Goal: Information Seeking & Learning: Learn about a topic

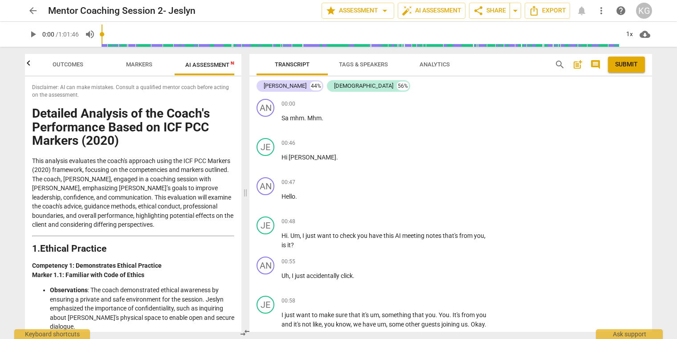
scroll to position [2241, 0]
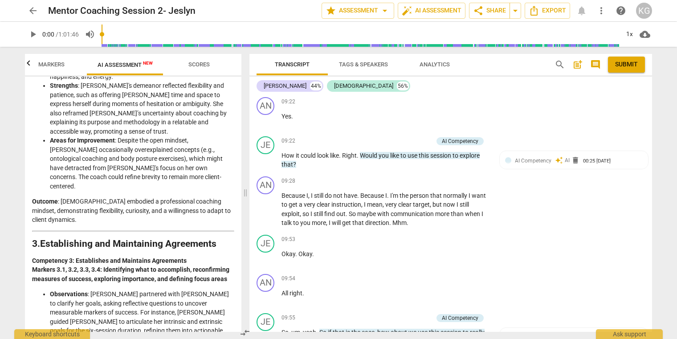
click at [52, 60] on span "Markers" at bounding box center [52, 65] width 48 height 12
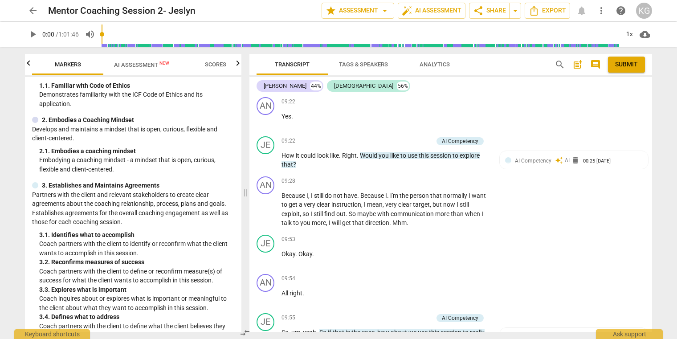
scroll to position [57, 0]
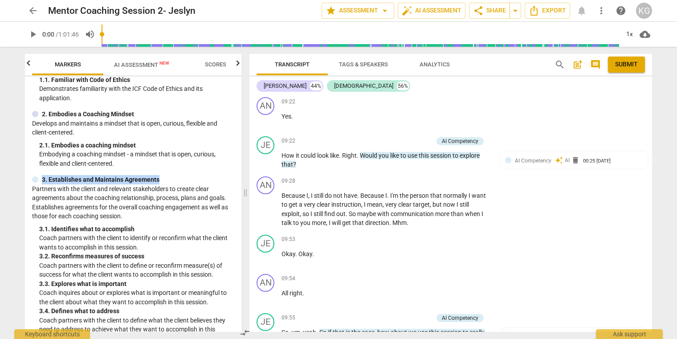
drag, startPoint x: 158, startPoint y: 177, endPoint x: 77, endPoint y: 174, distance: 81.1
click at [77, 174] on div "ICF PCC Markers (2020) lock 1. Demonstrates Ethical Practice Understands and co…" at bounding box center [133, 204] width 216 height 255
copy p "3. Establishes and Maintains Agreements"
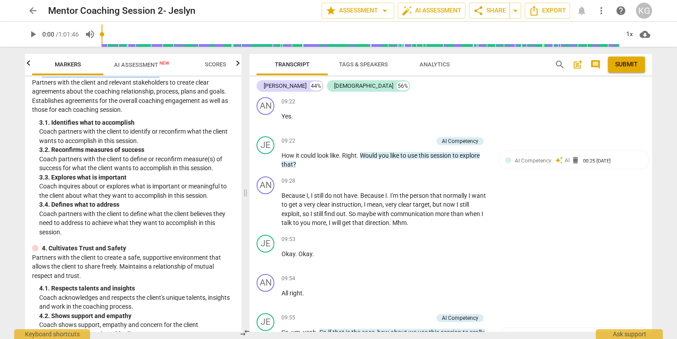
scroll to position [194, 0]
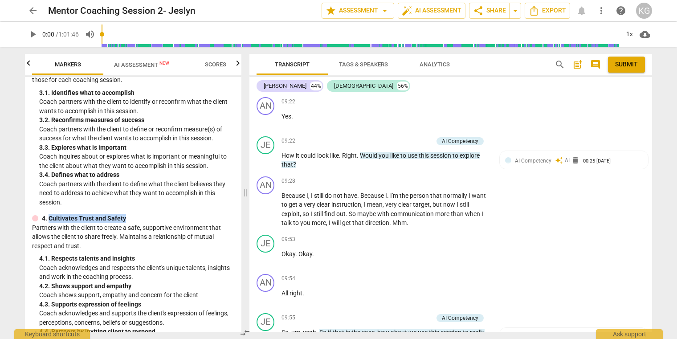
drag, startPoint x: 126, startPoint y: 219, endPoint x: 50, endPoint y: 218, distance: 76.2
click at [50, 218] on div "4. Cultivates Trust and Safety" at bounding box center [133, 218] width 202 height 9
copy p "Cultivates Trust and Safety"
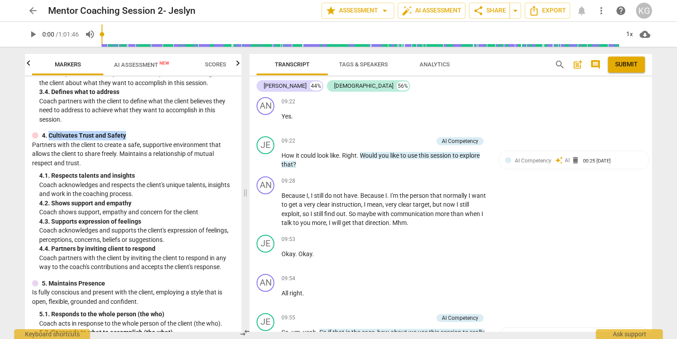
scroll to position [312, 0]
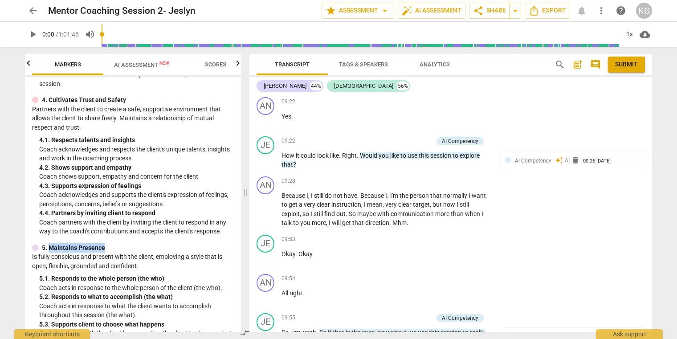
drag, startPoint x: 109, startPoint y: 245, endPoint x: 50, endPoint y: 247, distance: 58.8
click at [50, 247] on div "5. Maintains Presence" at bounding box center [133, 247] width 202 height 9
copy p "Maintains Presence"
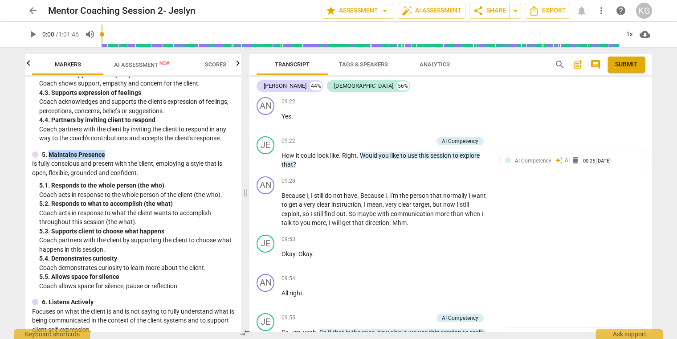
scroll to position [471, 0]
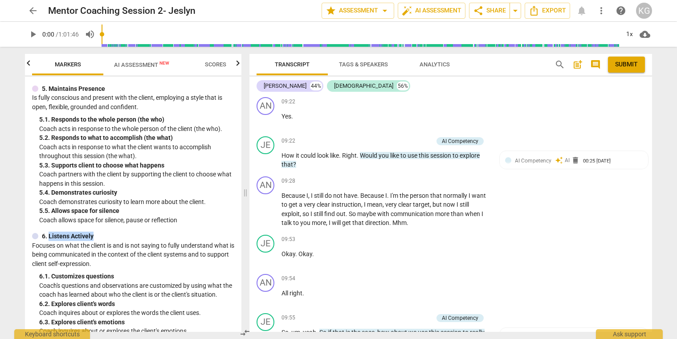
drag, startPoint x: 96, startPoint y: 237, endPoint x: 49, endPoint y: 236, distance: 46.8
click at [49, 236] on div "6. Listens Actively" at bounding box center [133, 236] width 202 height 9
copy p "Listens Actively"
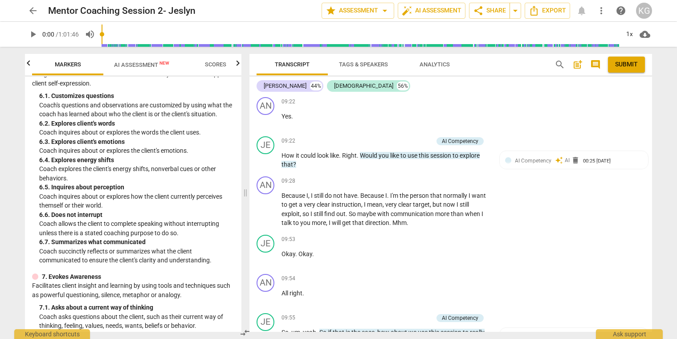
scroll to position [697, 0]
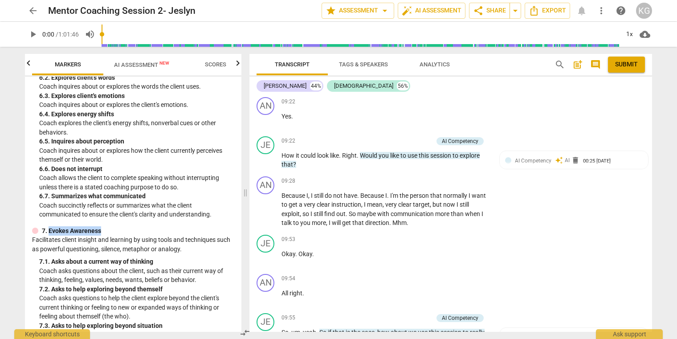
drag, startPoint x: 108, startPoint y: 229, endPoint x: 49, endPoint y: 229, distance: 58.8
click at [49, 229] on div "7. Evokes Awareness" at bounding box center [133, 230] width 202 height 9
copy p "Evokes Awareness"
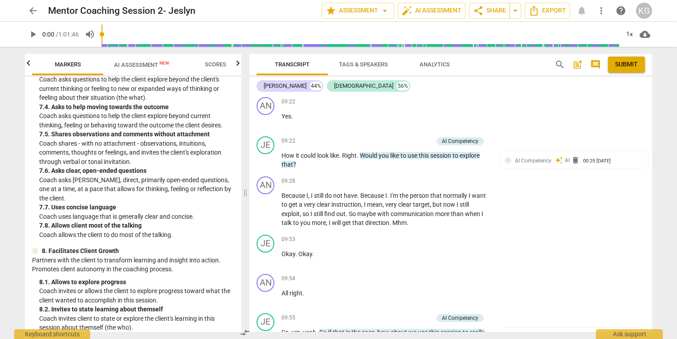
scroll to position [984, 0]
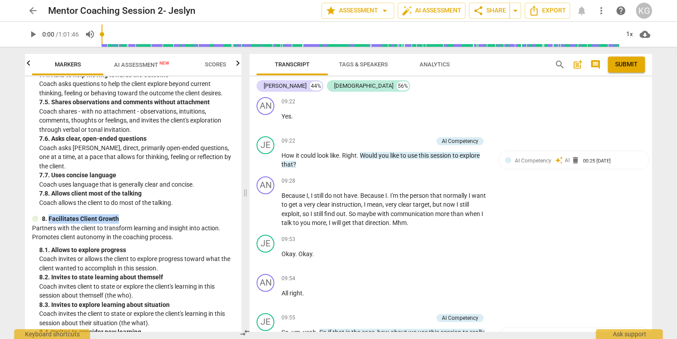
drag, startPoint x: 121, startPoint y: 216, endPoint x: 49, endPoint y: 217, distance: 71.7
click at [49, 217] on div "8. Facilitates Client Growth" at bounding box center [133, 218] width 202 height 9
copy p "Facilitates Client Growth"
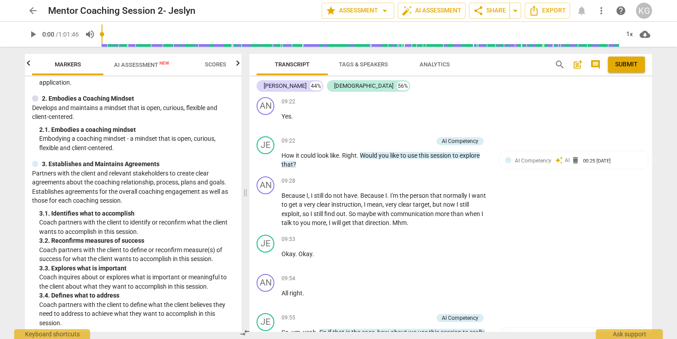
scroll to position [79, 0]
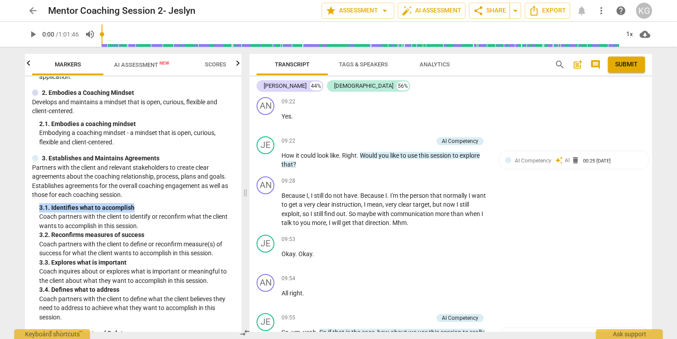
drag, startPoint x: 134, startPoint y: 206, endPoint x: 40, endPoint y: 210, distance: 94.5
click at [40, 210] on div "3. 1. Identifies what to accomplish" at bounding box center [136, 207] width 195 height 9
copy div "3. 1. Identifies what to accomplish"
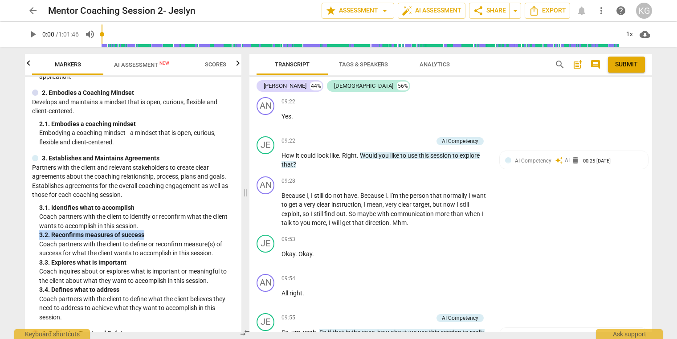
drag, startPoint x: 146, startPoint y: 235, endPoint x: 36, endPoint y: 236, distance: 110.0
click at [36, 236] on div "3. Establishes and Maintains Agreements Partners with the client and relevant s…" at bounding box center [133, 238] width 202 height 168
copy div "3. 2. Reconfirms measures of success"
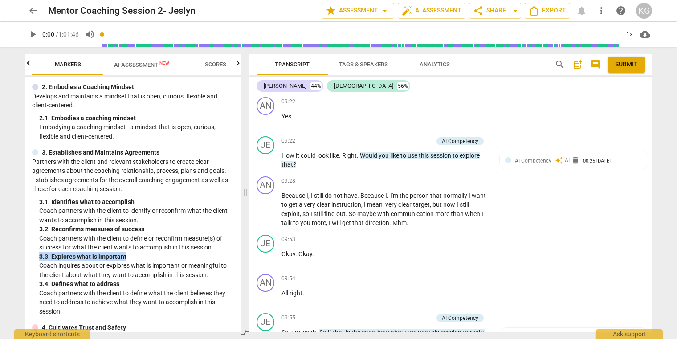
drag, startPoint x: 127, startPoint y: 258, endPoint x: 35, endPoint y: 260, distance: 92.6
click at [35, 260] on div "3. Establishes and Maintains Agreements Partners with the client and relevant s…" at bounding box center [133, 232] width 202 height 168
copy div "3. 3. Explores what is important"
drag, startPoint x: 126, startPoint y: 284, endPoint x: 37, endPoint y: 283, distance: 89.1
click at [37, 283] on div "3. Establishes and Maintains Agreements Partners with the client and relevant s…" at bounding box center [133, 232] width 202 height 168
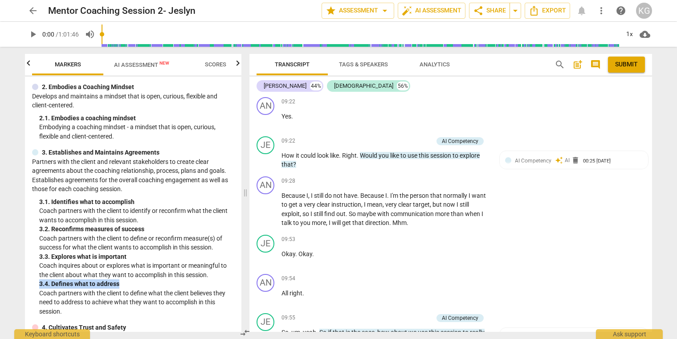
copy div "3. 4. Defines what to address"
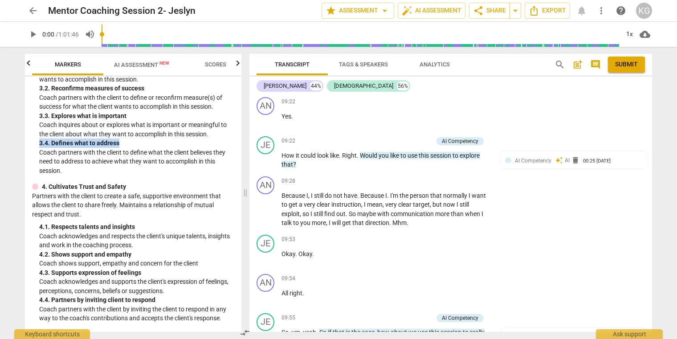
scroll to position [231, 0]
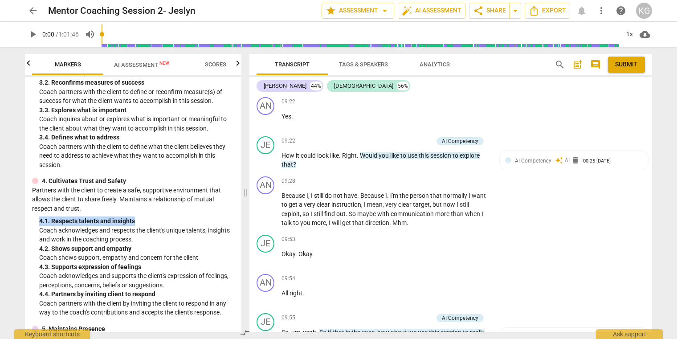
drag, startPoint x: 141, startPoint y: 222, endPoint x: 57, endPoint y: 220, distance: 84.6
click at [39, 221] on div "4. 1. Respects talents and insights" at bounding box center [136, 220] width 195 height 9
drag, startPoint x: 133, startPoint y: 247, endPoint x: 36, endPoint y: 249, distance: 97.5
click at [36, 249] on div "4. Cultivates Trust and Safety Partners with the client to create a safe, suppo…" at bounding box center [133, 246] width 202 height 141
drag, startPoint x: 142, startPoint y: 268, endPoint x: 31, endPoint y: 266, distance: 110.9
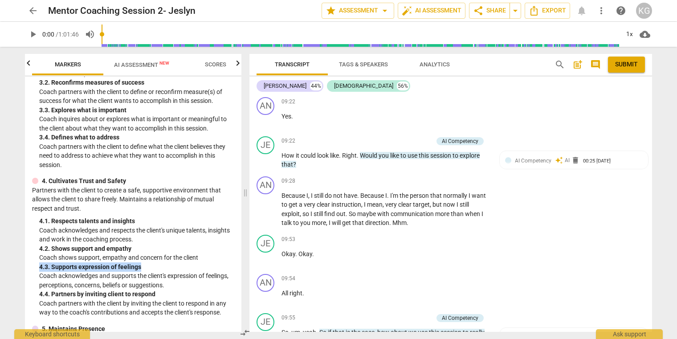
click at [31, 266] on div "ICF PCC Markers (2020) lock 1. Demonstrates Ethical Practice Understands and co…" at bounding box center [133, 204] width 216 height 255
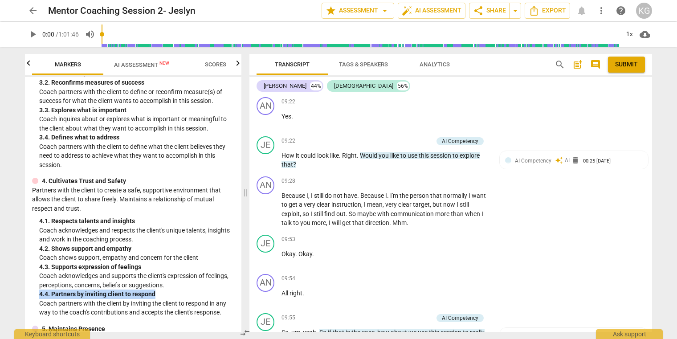
drag, startPoint x: 156, startPoint y: 294, endPoint x: 39, endPoint y: 292, distance: 116.7
click at [39, 292] on div "4. 4. Partners by inviting client to respond" at bounding box center [136, 293] width 195 height 9
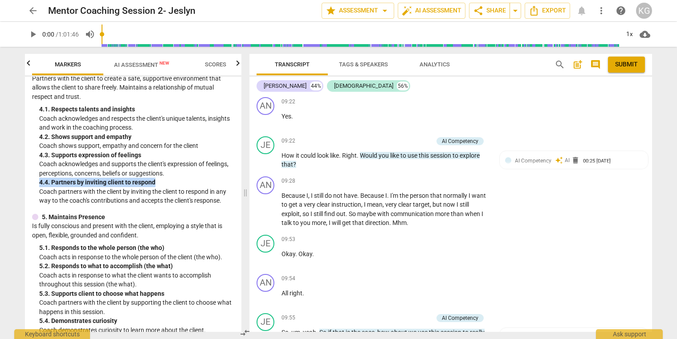
scroll to position [372, 0]
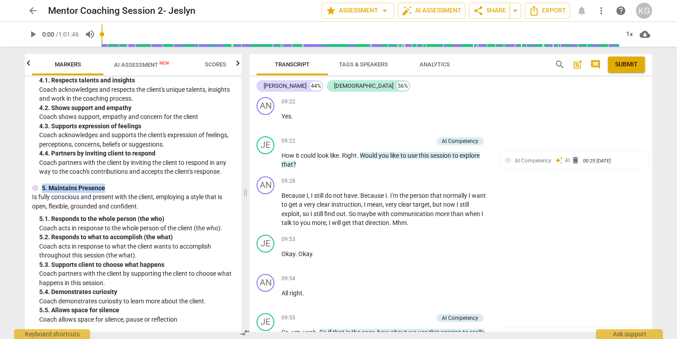
drag, startPoint x: 110, startPoint y: 185, endPoint x: 36, endPoint y: 189, distance: 74.5
click at [36, 189] on div "5. Maintains Presence" at bounding box center [133, 187] width 202 height 9
click at [119, 222] on div "5. 1. Responds to the whole person (the who)" at bounding box center [136, 218] width 195 height 9
drag, startPoint x: 169, startPoint y: 222, endPoint x: 57, endPoint y: 219, distance: 112.2
click at [39, 219] on div "5. 1. Responds to the whole person (the who)" at bounding box center [136, 218] width 195 height 9
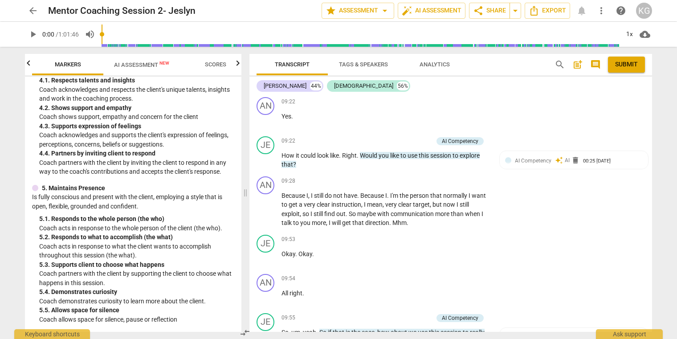
click at [216, 231] on p "Coach acts in response to the whole person of the client (the who)." at bounding box center [136, 228] width 195 height 9
drag, startPoint x: 176, startPoint y: 238, endPoint x: 33, endPoint y: 239, distance: 142.5
click at [33, 239] on div "5. Maintains Presence Is fully conscious and present with the client, employing…" at bounding box center [133, 253] width 202 height 141
drag, startPoint x: 166, startPoint y: 266, endPoint x: 37, endPoint y: 265, distance: 128.2
click at [36, 265] on div "5. Maintains Presence Is fully conscious and present with the client, employing…" at bounding box center [133, 253] width 202 height 141
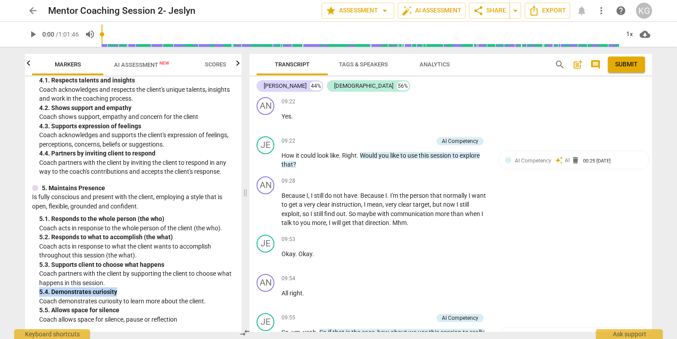
drag, startPoint x: 126, startPoint y: 291, endPoint x: 38, endPoint y: 288, distance: 88.2
click at [38, 288] on div "5. Maintains Presence Is fully conscious and present with the client, employing…" at bounding box center [133, 253] width 202 height 141
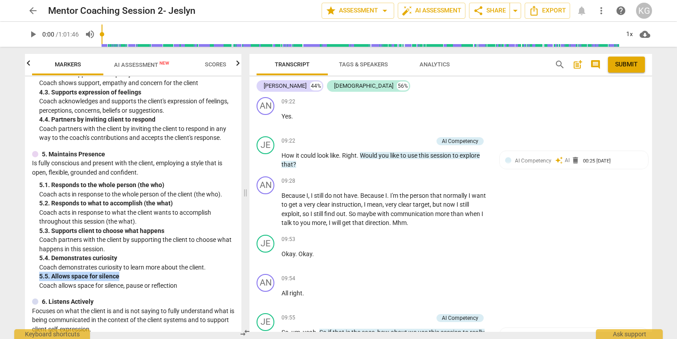
drag, startPoint x: 126, startPoint y: 276, endPoint x: 24, endPoint y: 278, distance: 101.6
click at [24, 278] on div "Outcomes Markers AI Assessment New Scores ICF PCC Markers (2020) lock 1. Demons…" at bounding box center [131, 193] width 227 height 292
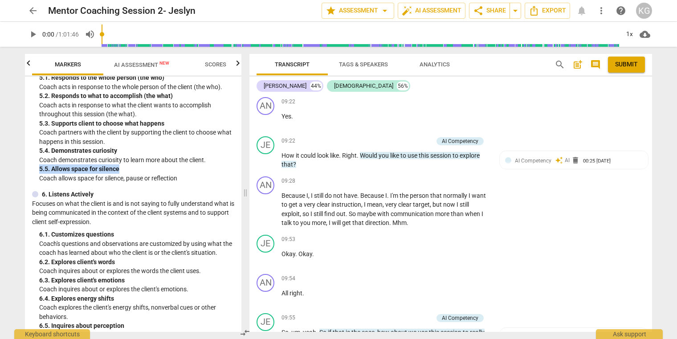
scroll to position [540, 0]
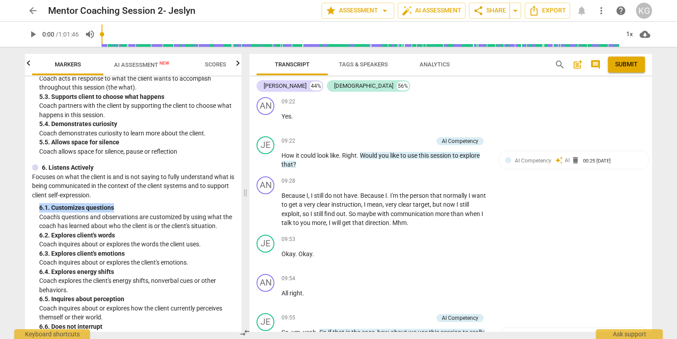
drag, startPoint x: 115, startPoint y: 206, endPoint x: 36, endPoint y: 207, distance: 79.7
click at [36, 207] on div "6. Listens Actively Focuses on what the client is and is not saying to fully un…" at bounding box center [133, 270] width 202 height 214
drag, startPoint x: 120, startPoint y: 237, endPoint x: 39, endPoint y: 232, distance: 81.6
click at [39, 232] on div "6. 2. Explores client's words" at bounding box center [136, 235] width 195 height 9
drag, startPoint x: 126, startPoint y: 255, endPoint x: 39, endPoint y: 254, distance: 87.3
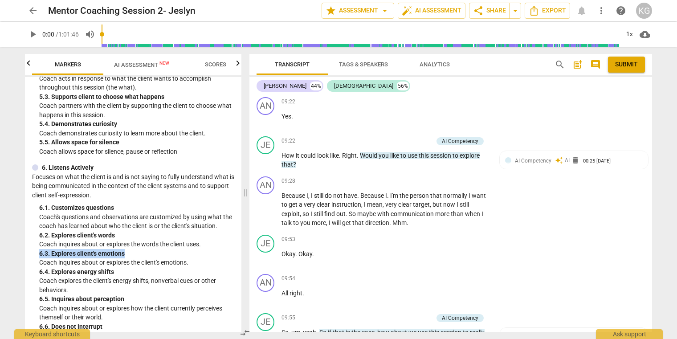
click at [39, 254] on div "6. 3. Explores client's emotions" at bounding box center [136, 253] width 195 height 9
drag, startPoint x: 116, startPoint y: 273, endPoint x: 33, endPoint y: 274, distance: 83.3
click at [33, 274] on div "6. Listens Actively Focuses on what the client is and is not saying to fully un…" at bounding box center [133, 270] width 202 height 214
drag, startPoint x: 136, startPoint y: 296, endPoint x: 28, endPoint y: 297, distance: 108.7
click at [28, 297] on div "ICF PCC Markers (2020) lock 1. Demonstrates Ethical Practice Understands and co…" at bounding box center [133, 204] width 216 height 255
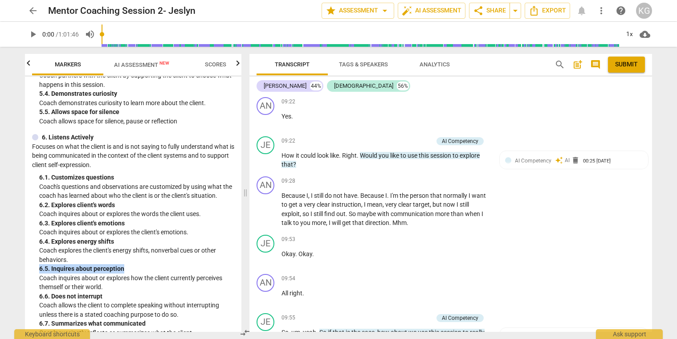
scroll to position [597, 0]
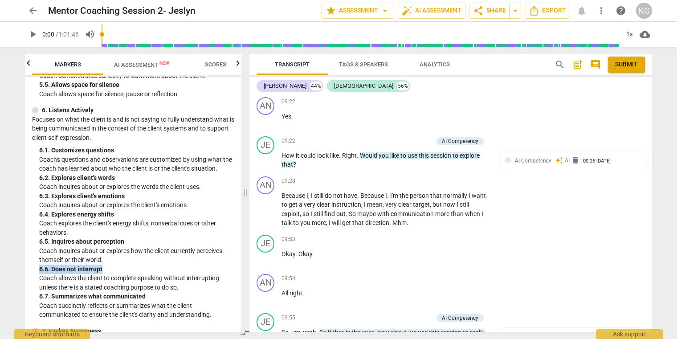
drag, startPoint x: 111, startPoint y: 271, endPoint x: 33, endPoint y: 266, distance: 79.0
click at [33, 266] on div "6. Listens Actively Focuses on what the client is and is not saying to fully un…" at bounding box center [133, 213] width 202 height 214
drag, startPoint x: 115, startPoint y: 292, endPoint x: 33, endPoint y: 298, distance: 82.2
click at [33, 298] on div "6. Listens Actively Focuses on what the client is and is not saying to fully un…" at bounding box center [133, 213] width 202 height 214
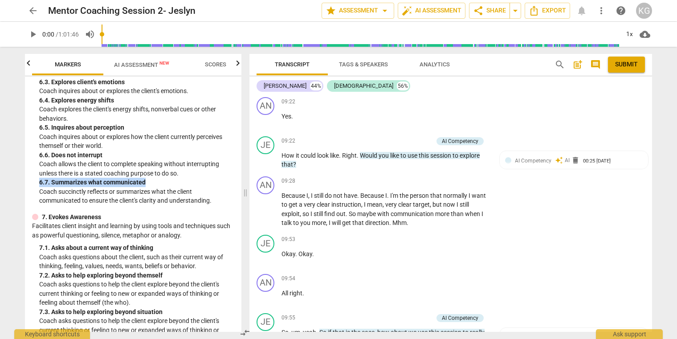
scroll to position [754, 0]
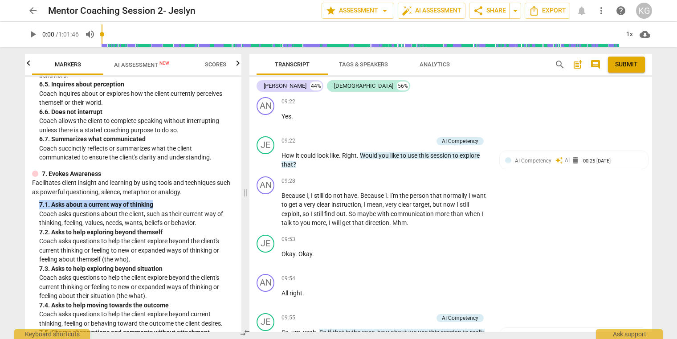
drag, startPoint x: 164, startPoint y: 204, endPoint x: 37, endPoint y: 199, distance: 127.5
click at [37, 199] on div "7. Evokes Awareness Facilitates client insight and learning by using tools and …" at bounding box center [133, 303] width 202 height 268
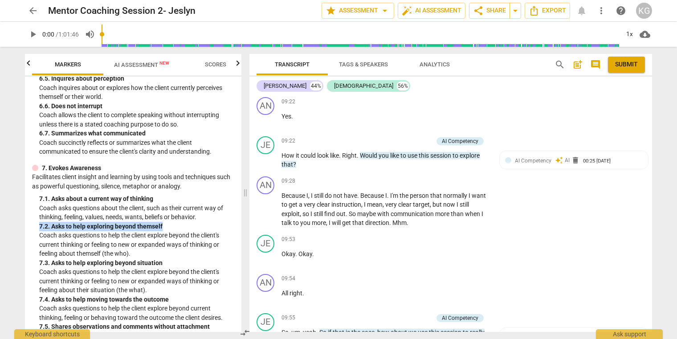
drag, startPoint x: 169, startPoint y: 228, endPoint x: 35, endPoint y: 226, distance: 134.0
click at [35, 226] on div "7. Evokes Awareness Facilitates client insight and learning by using tools and …" at bounding box center [133, 297] width 202 height 268
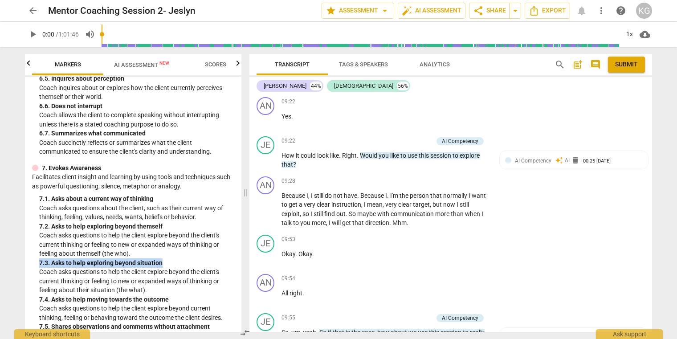
drag, startPoint x: 164, startPoint y: 264, endPoint x: 28, endPoint y: 260, distance: 135.4
click at [28, 260] on div "ICF PCC Markers (2020) lock 1. Demonstrates Ethical Practice Understands and co…" at bounding box center [133, 204] width 216 height 255
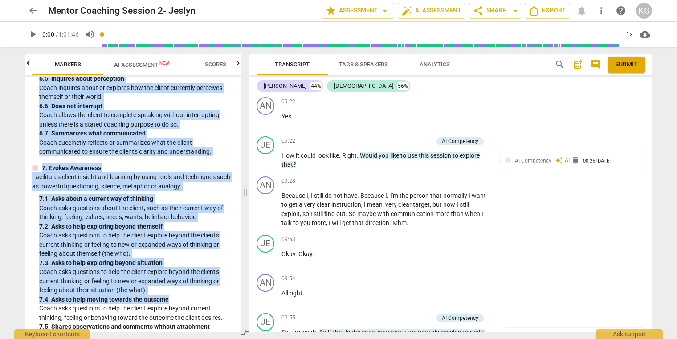
drag, startPoint x: 175, startPoint y: 301, endPoint x: 13, endPoint y: 299, distance: 161.6
click at [13, 299] on div "arrow_back Mentor Coaching Session 2- Jeslyn edit star Assessment arrow_drop_do…" at bounding box center [338, 169] width 677 height 339
click at [49, 299] on div "7. 4. Asks to help moving towards the outcome" at bounding box center [136, 299] width 195 height 9
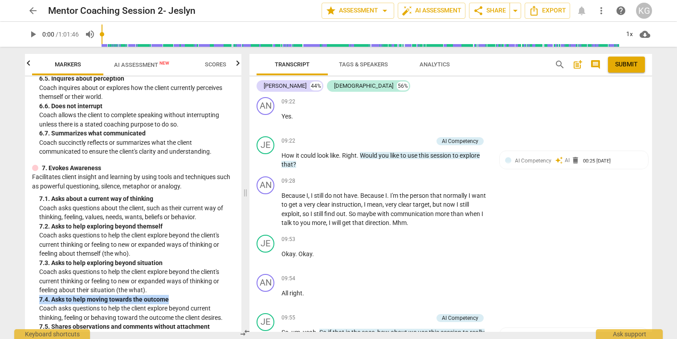
drag, startPoint x: 36, startPoint y: 298, endPoint x: 188, endPoint y: 300, distance: 152.3
click at [188, 300] on div "7. Evokes Awareness Facilitates client insight and learning by using tools and …" at bounding box center [133, 297] width 202 height 268
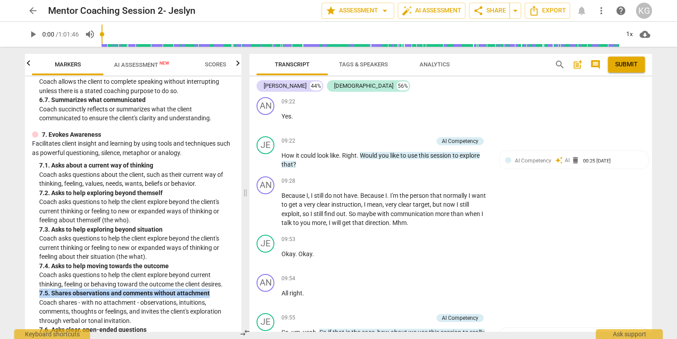
drag, startPoint x: 201, startPoint y: 291, endPoint x: 37, endPoint y: 291, distance: 164.3
click at [37, 291] on div "7. Evokes Awareness Facilitates client insight and learning by using tools and …" at bounding box center [133, 264] width 202 height 268
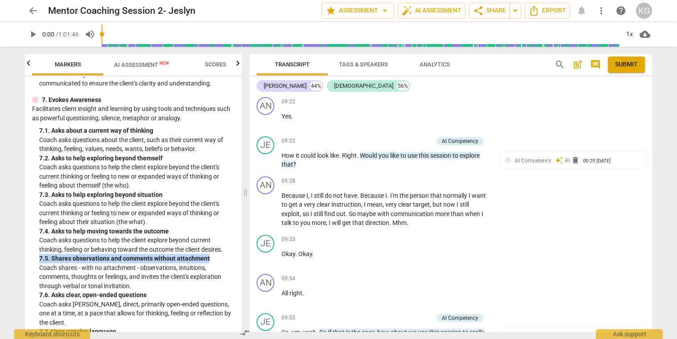
scroll to position [834, 0]
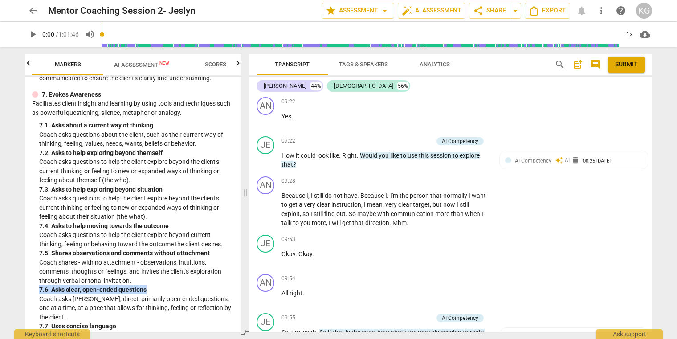
drag, startPoint x: 149, startPoint y: 287, endPoint x: 38, endPoint y: 290, distance: 111.3
click at [38, 290] on div "7. Evokes Awareness Facilitates client insight and learning by using tools and …" at bounding box center [133, 224] width 202 height 268
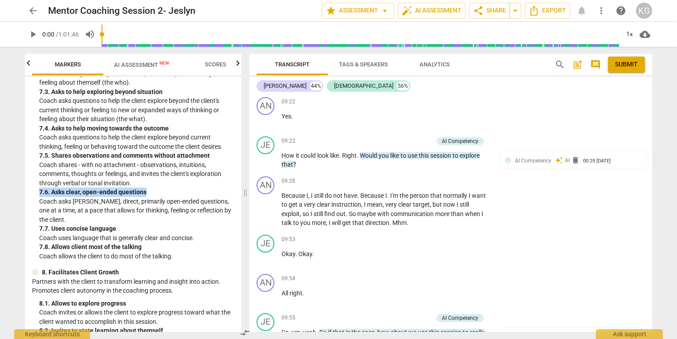
scroll to position [937, 0]
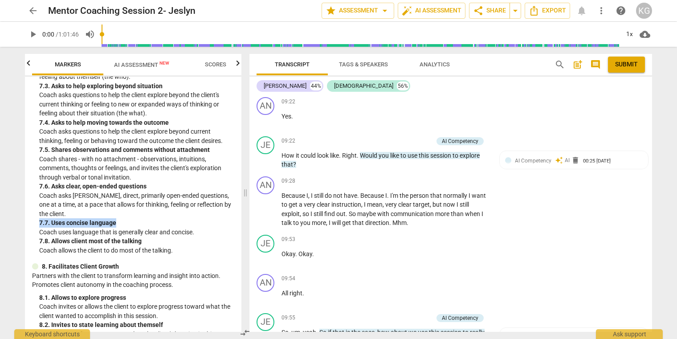
drag, startPoint x: 124, startPoint y: 224, endPoint x: 35, endPoint y: 225, distance: 89.1
click at [35, 225] on div "7. Evokes Awareness Facilitates client insight and learning by using tools and …" at bounding box center [133, 121] width 202 height 268
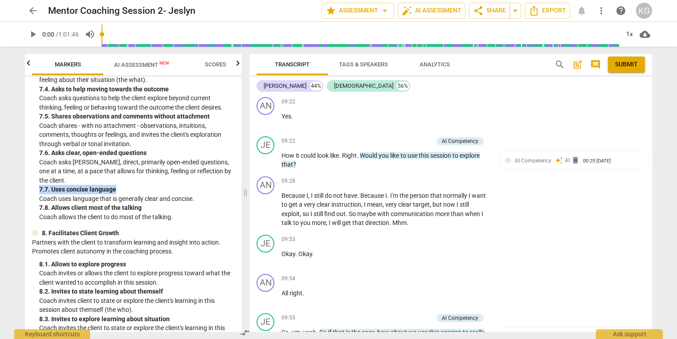
scroll to position [976, 0]
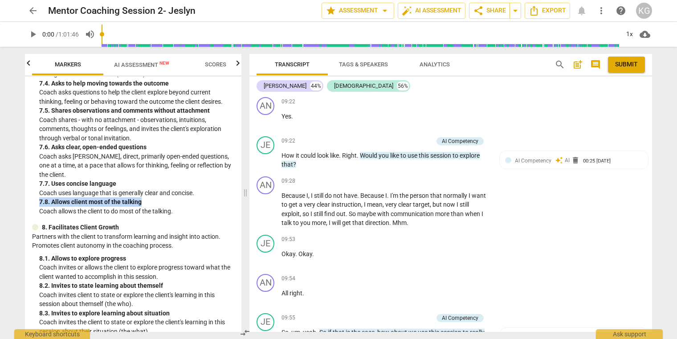
drag, startPoint x: 146, startPoint y: 200, endPoint x: 28, endPoint y: 199, distance: 117.6
click at [28, 199] on div "ICF PCC Markers (2020) lock 1. Demonstrates Ethical Practice Understands and co…" at bounding box center [133, 204] width 216 height 255
click at [57, 203] on div "7. 8. Allows client most of the talking" at bounding box center [136, 201] width 195 height 9
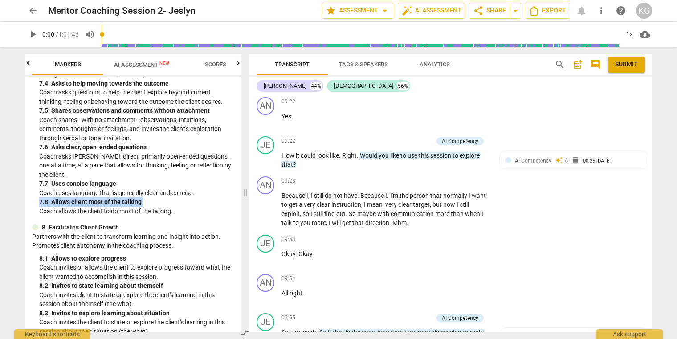
scroll to position [1001, 0]
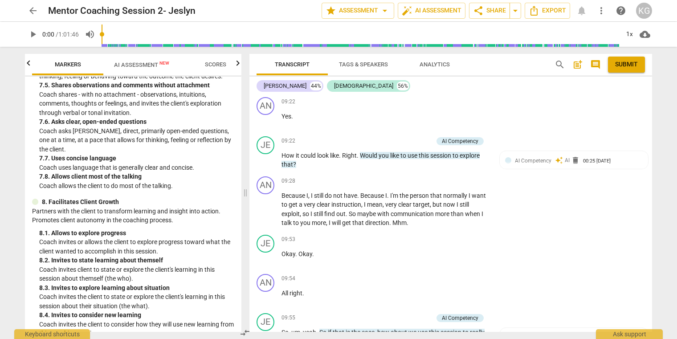
click at [85, 232] on div "8. 1. Allows to explore progress" at bounding box center [136, 232] width 195 height 9
click at [65, 263] on div "8. 2. Invites to state learning about themself" at bounding box center [136, 260] width 195 height 9
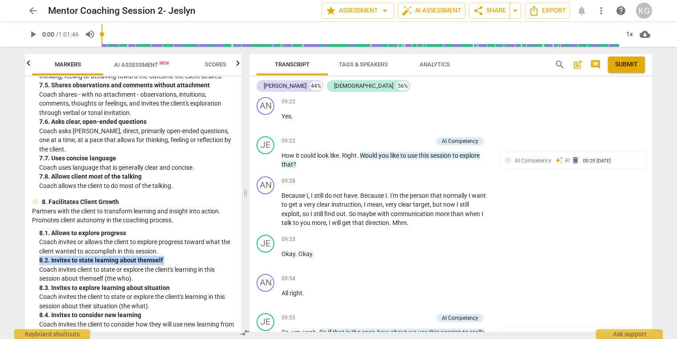
click at [65, 263] on div "8. 2. Invites to state learning about themself" at bounding box center [136, 260] width 195 height 9
click at [93, 287] on div "8. 3. Invites to explore learning about situation" at bounding box center [136, 287] width 195 height 9
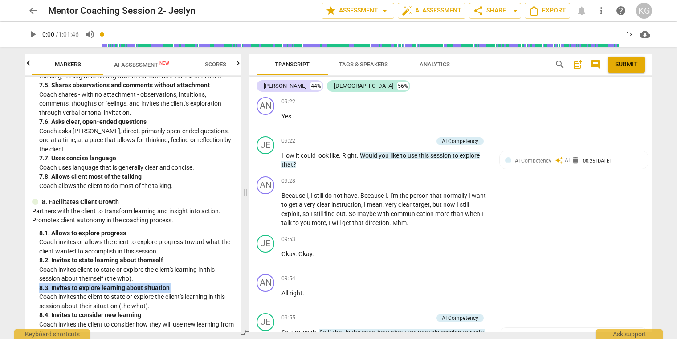
click at [93, 287] on div "8. 3. Invites to explore learning about situation" at bounding box center [136, 287] width 195 height 9
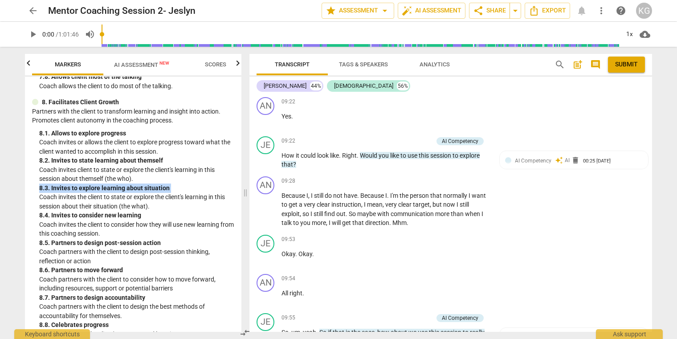
scroll to position [1142, 0]
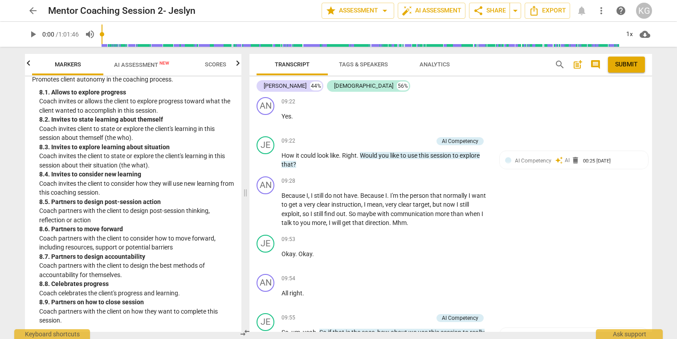
click at [72, 177] on div "8. 4. Invites to consider new learning" at bounding box center [136, 174] width 195 height 9
click at [69, 206] on p "Coach partners with the client to design post-session thinking, reflection or a…" at bounding box center [136, 215] width 195 height 18
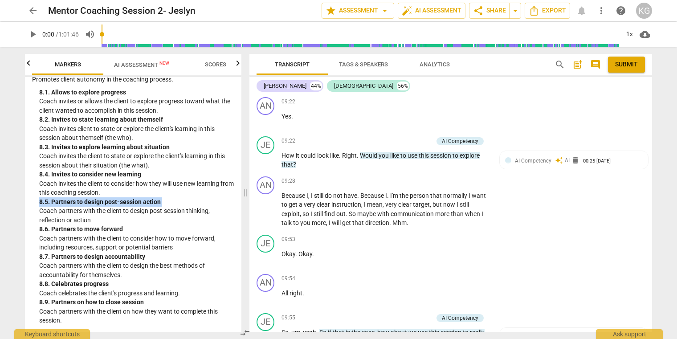
click at [69, 205] on div "8. 5. Partners to design post-session action" at bounding box center [136, 201] width 195 height 9
click at [69, 204] on div "8. 5. Partners to design post-session action" at bounding box center [136, 201] width 195 height 9
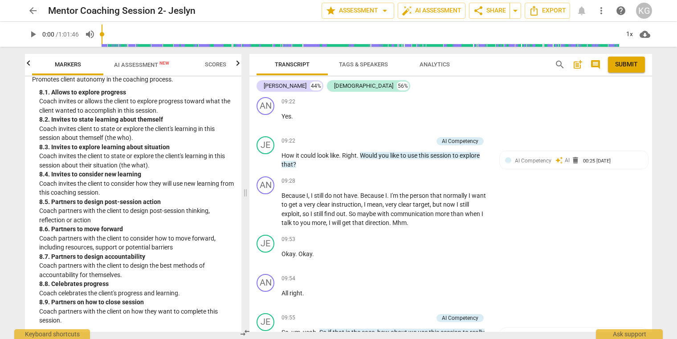
click at [99, 232] on div "8. 6. Partners to move forward" at bounding box center [136, 228] width 195 height 9
click at [74, 259] on div "8. 7. Partners to design accountability" at bounding box center [136, 256] width 195 height 9
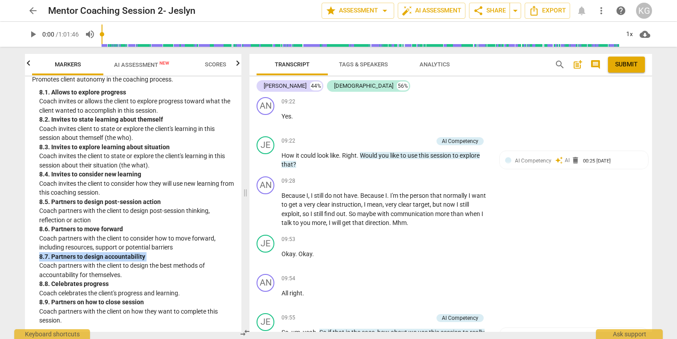
click at [74, 259] on div "8. 7. Partners to design accountability" at bounding box center [136, 256] width 195 height 9
click at [77, 281] on div "8. 8. Celebrates progress" at bounding box center [136, 283] width 195 height 9
click at [85, 301] on div "8. 9. Partners on how to close session" at bounding box center [136, 301] width 195 height 9
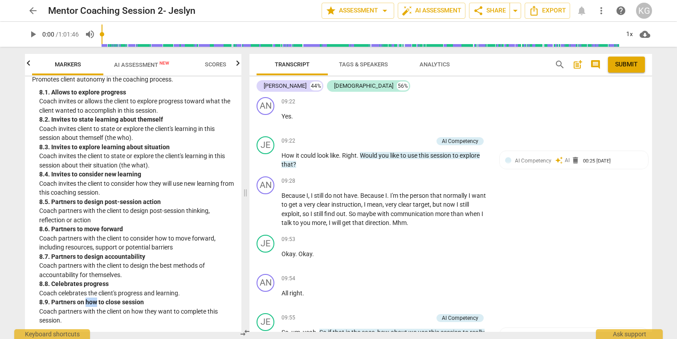
click at [85, 301] on div "8. 9. Partners on how to close session" at bounding box center [136, 301] width 195 height 9
